Goal: Communication & Community: Participate in discussion

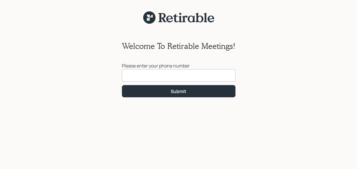
click at [174, 74] on input at bounding box center [179, 75] width 114 height 12
type input "[PHONE_NUMBER]"
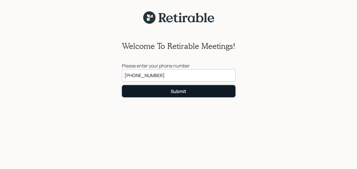
click at [160, 89] on button "Submit" at bounding box center [179, 91] width 114 height 12
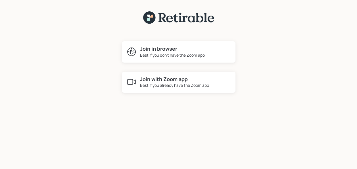
click at [147, 53] on div "Best if you don't have the Zoom app" at bounding box center [172, 55] width 65 height 6
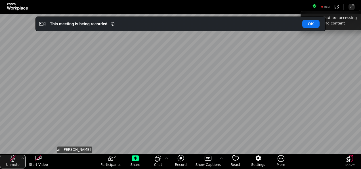
click at [12, 156] on icon "unmute my microphone" at bounding box center [13, 157] width 4 height 7
click at [12, 158] on icon "unmute my microphone" at bounding box center [12, 157] width 7 height 7
click at [11, 163] on span "Unmute" at bounding box center [13, 164] width 14 height 5
click at [20, 157] on div "More audio controls" at bounding box center [23, 157] width 6 height 7
click at [22, 158] on icon "More audio controls" at bounding box center [23, 157] width 2 height 1
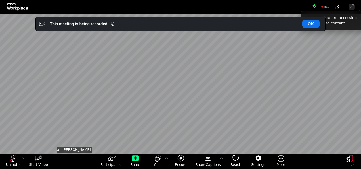
click at [224, 61] on div "James DiStasi" at bounding box center [180, 84] width 249 height 140
drag, startPoint x: 224, startPoint y: 61, endPoint x: 38, endPoint y: 156, distance: 209.2
click at [38, 157] on icon "start my video" at bounding box center [38, 157] width 7 height 7
click at [111, 158] on icon "open the participants list pane,[2] particpants" at bounding box center [110, 158] width 5 height 5
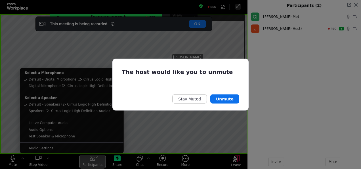
scroll to position [140, 109]
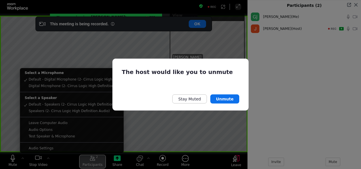
click at [271, 91] on div "The host would like you to unmute Stay Muted Unmute" at bounding box center [180, 84] width 361 height 169
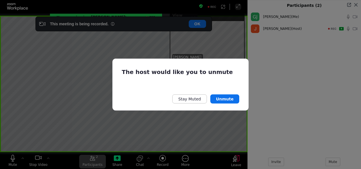
click at [235, 68] on div "The host would like you to unmute Stay Muted Unmute" at bounding box center [180, 84] width 136 height 52
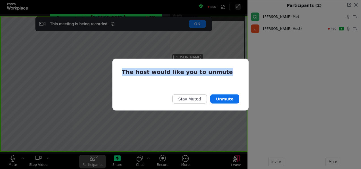
drag, startPoint x: 147, startPoint y: 89, endPoint x: 163, endPoint y: 111, distance: 27.6
click at [163, 111] on div "The host would like you to unmute Stay Muted Unmute" at bounding box center [180, 84] width 361 height 169
click at [229, 97] on button "Unmute" at bounding box center [224, 98] width 29 height 9
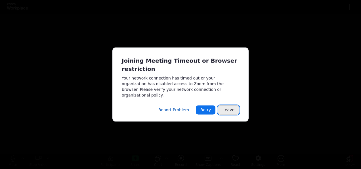
click at [231, 108] on button "Leave" at bounding box center [229, 109] width 22 height 9
